Goal: Information Seeking & Learning: Learn about a topic

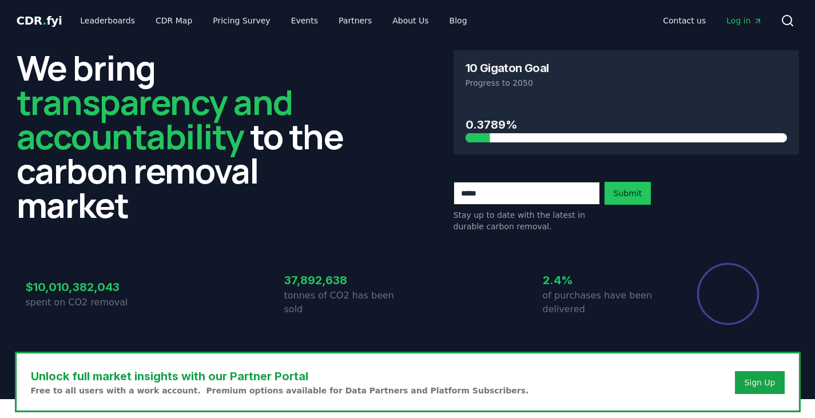
scroll to position [57, 0]
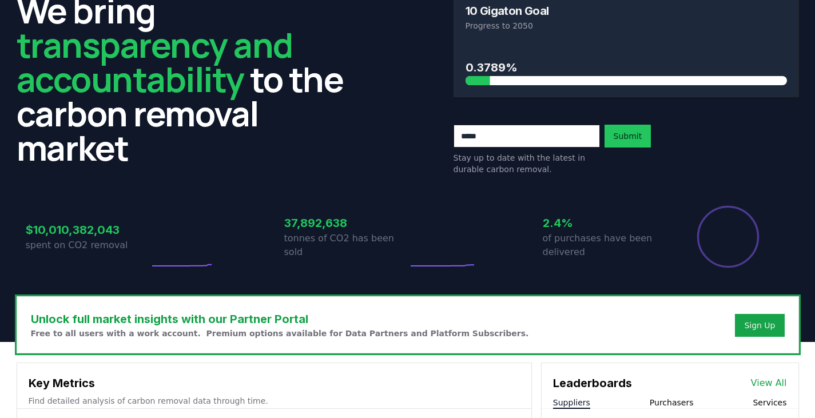
drag, startPoint x: 120, startPoint y: 231, endPoint x: 18, endPoint y: 228, distance: 101.8
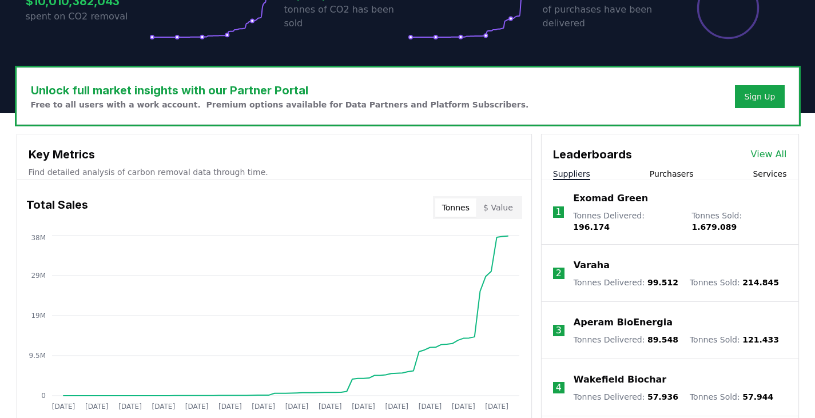
scroll to position [343, 0]
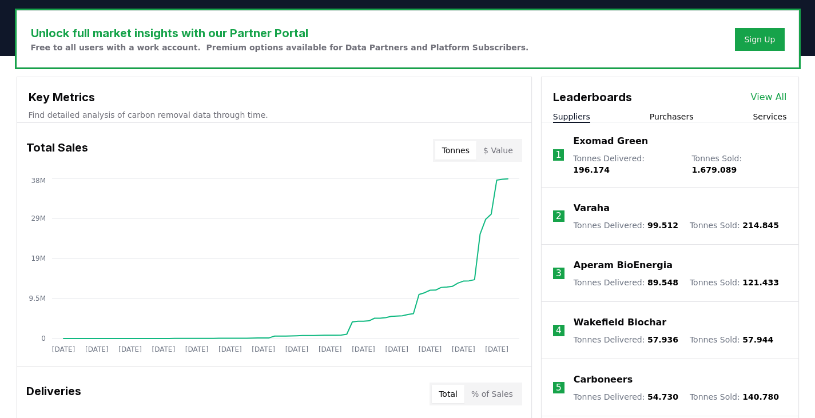
click at [671, 113] on button "Purchasers" at bounding box center [672, 116] width 44 height 11
click at [558, 112] on button "Suppliers" at bounding box center [571, 116] width 37 height 11
click at [667, 111] on button "Purchasers" at bounding box center [672, 116] width 44 height 11
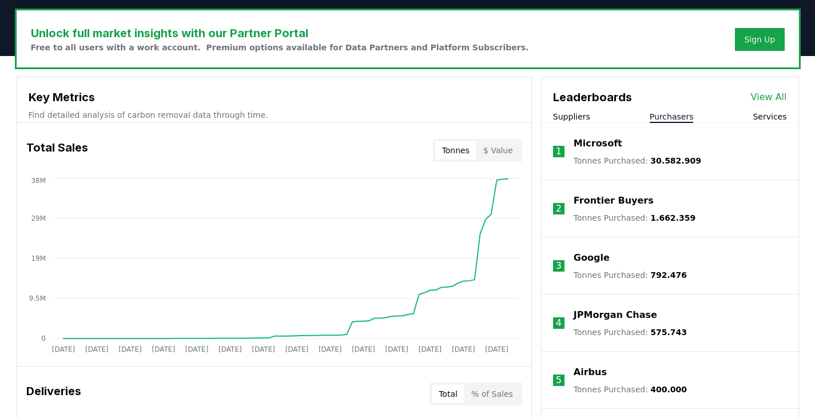
click at [567, 111] on button "Suppliers" at bounding box center [571, 116] width 37 height 11
click at [679, 113] on button "Purchasers" at bounding box center [672, 116] width 44 height 11
click at [771, 114] on button "Services" at bounding box center [770, 116] width 34 height 11
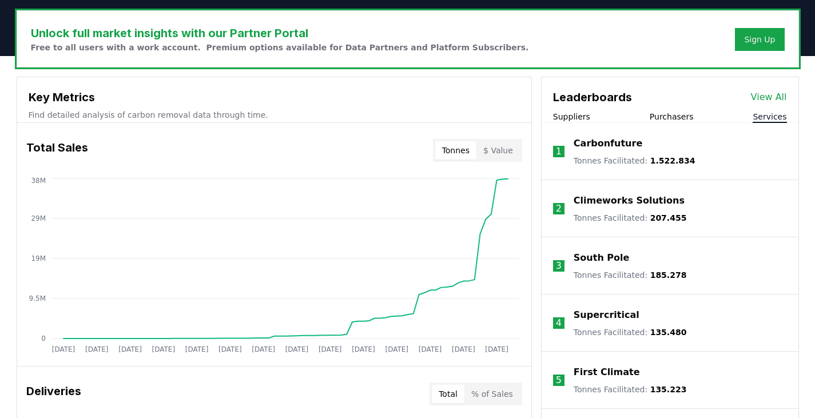
click at [565, 116] on button "Suppliers" at bounding box center [571, 116] width 37 height 11
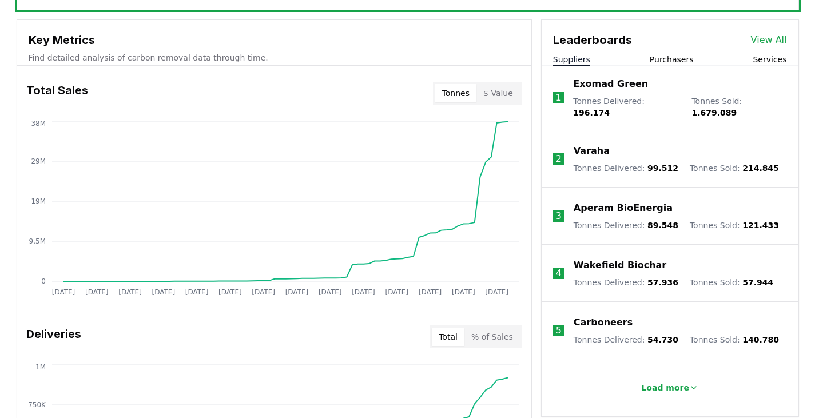
scroll to position [457, 0]
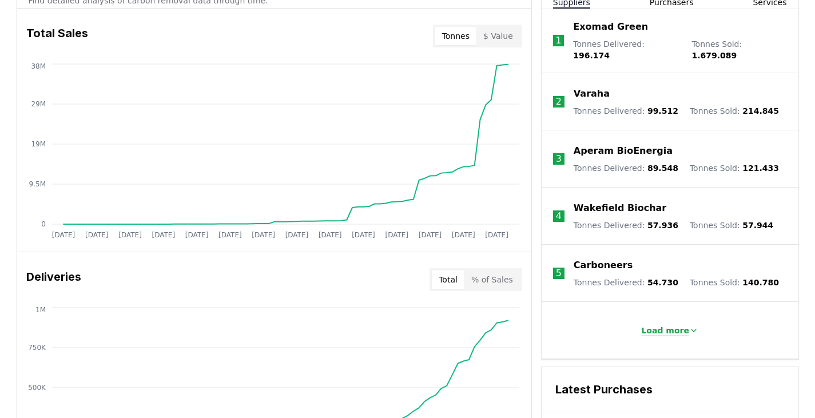
click at [648, 319] on button "Load more" at bounding box center [669, 330] width 75 height 23
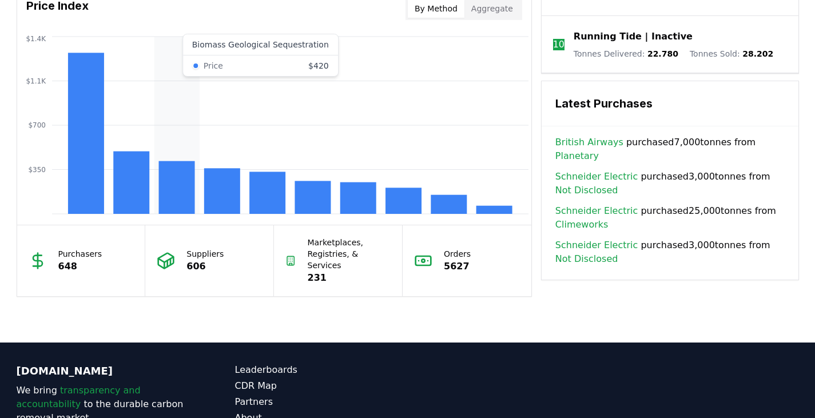
scroll to position [915, 0]
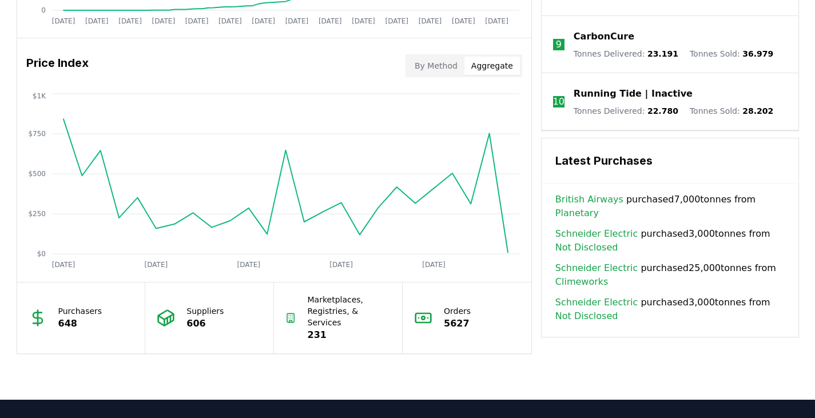
click at [496, 66] on button "Aggregate" at bounding box center [491, 66] width 55 height 18
click at [456, 66] on button "By Method" at bounding box center [436, 66] width 57 height 18
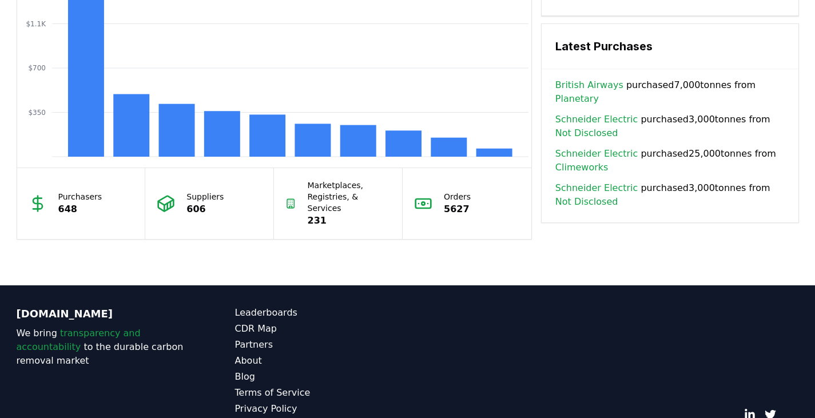
scroll to position [1068, 0]
